Goal: Navigation & Orientation: Find specific page/section

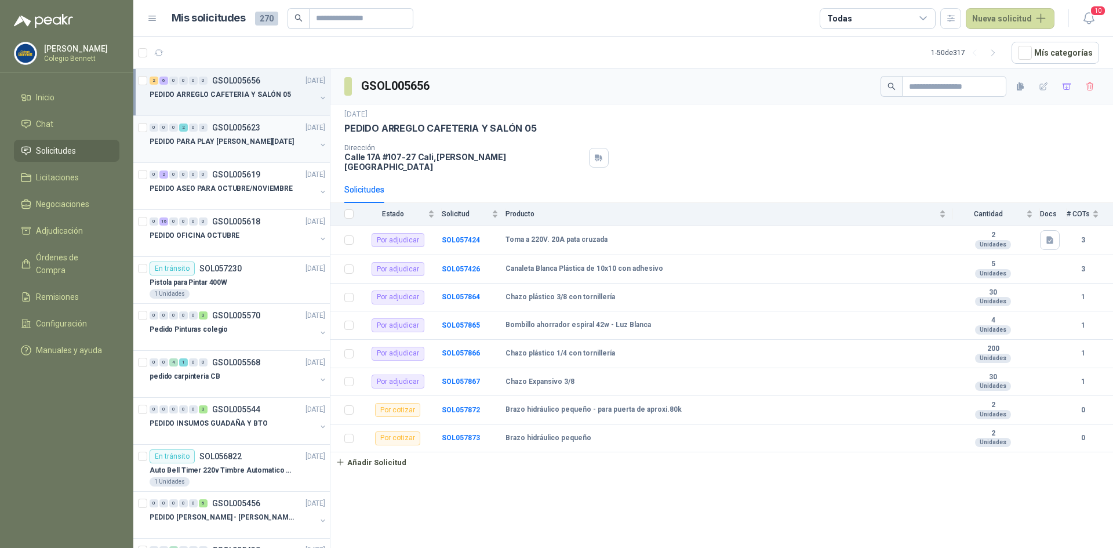
click at [227, 133] on div "0 0 0 2 0 0 GSOL005623 [DATE]" at bounding box center [239, 128] width 178 height 14
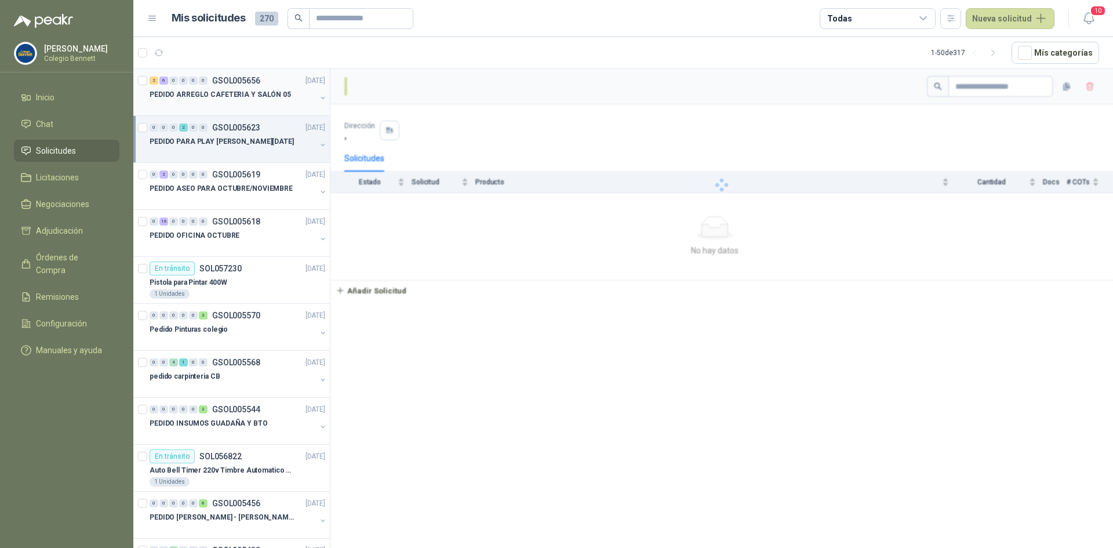
click at [231, 101] on div at bounding box center [233, 105] width 166 height 9
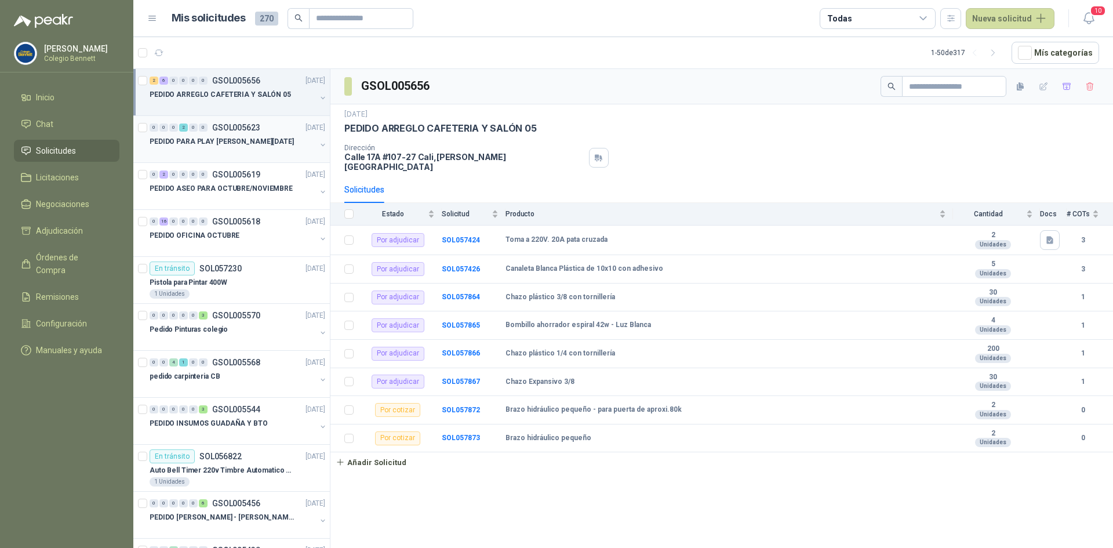
click at [251, 140] on div "PEDIDO PARA PLAY [PERSON_NAME][DATE]" at bounding box center [233, 141] width 166 height 14
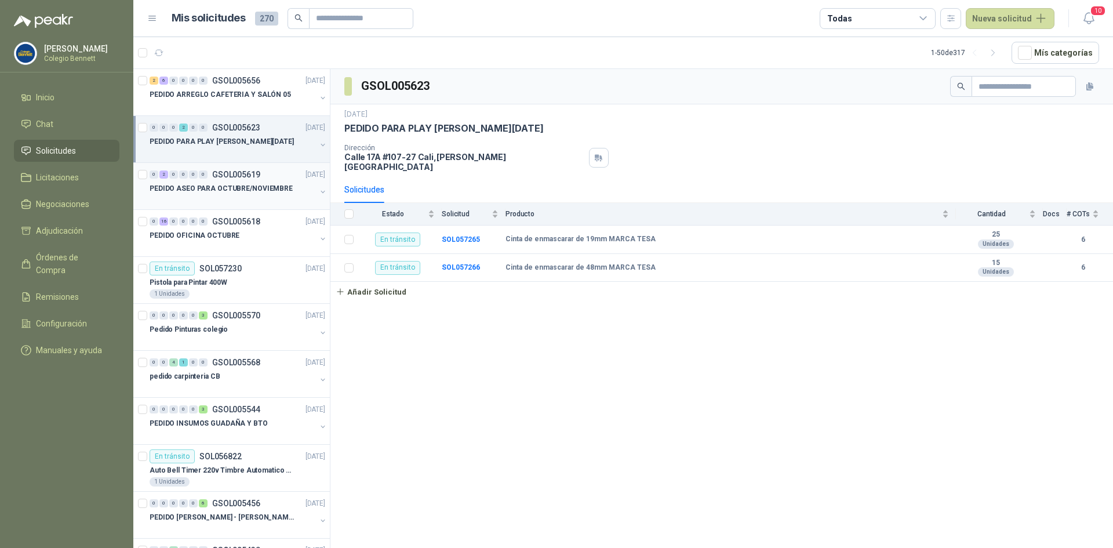
click at [194, 185] on p "PEDIDO ASEO PARA OCTUBRE/NOVIEMBRE" at bounding box center [221, 188] width 143 height 11
